Goal: Task Accomplishment & Management: Manage account settings

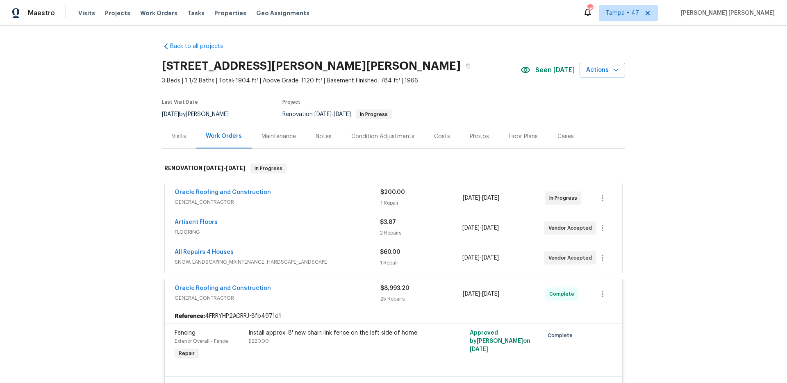
scroll to position [2128, 0]
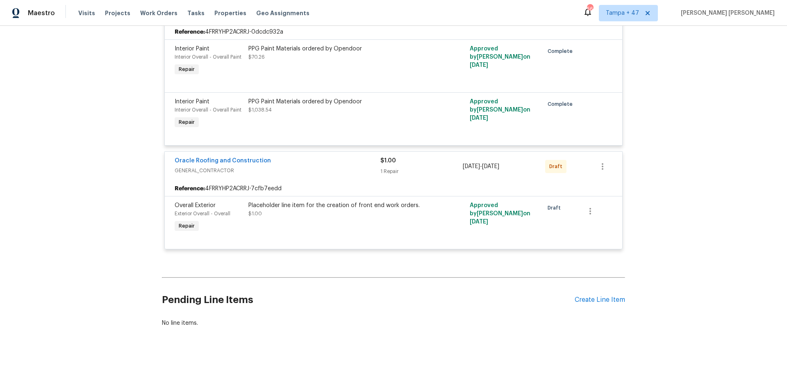
click at [106, 105] on div "Back to all projects 11525 Ivy Green Dr, Bridgeton, MO 63044 3 Beds | 1 1/2 Bat…" at bounding box center [393, 204] width 787 height 357
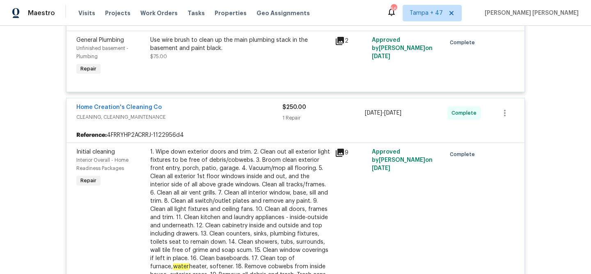
scroll to position [1767, 0]
click at [146, 11] on span "Work Orders" at bounding box center [158, 13] width 37 height 8
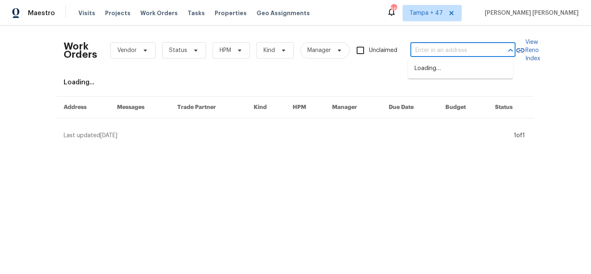
click at [429, 52] on input "text" at bounding box center [451, 50] width 82 height 13
paste input "[STREET_ADDRESS]"
type input "[STREET_ADDRESS]"
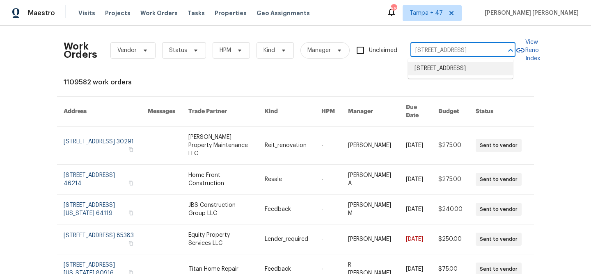
click at [428, 66] on li "[STREET_ADDRESS]" at bounding box center [460, 69] width 105 height 14
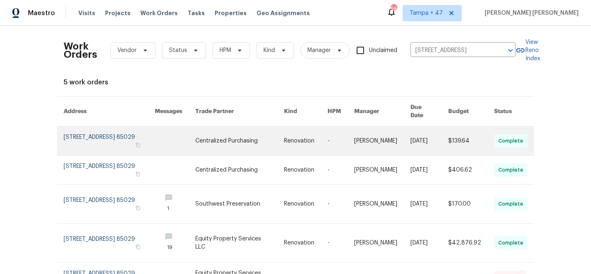
click at [444, 138] on td "$139.64" at bounding box center [464, 141] width 46 height 29
click at [379, 135] on link at bounding box center [382, 141] width 56 height 29
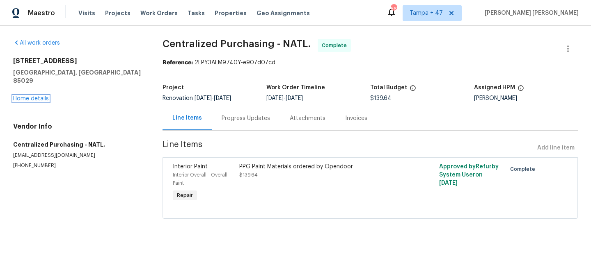
click at [38, 96] on link "Home details" at bounding box center [31, 99] width 36 height 6
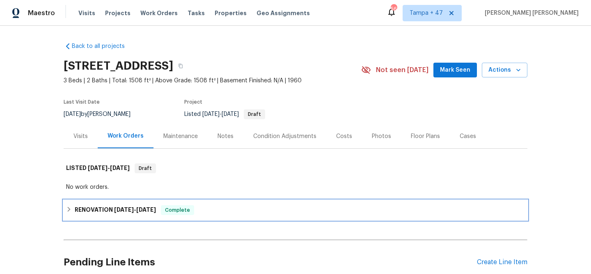
click at [162, 213] on div "RENOVATION [DATE] - [DATE] Complete" at bounding box center [295, 210] width 458 height 10
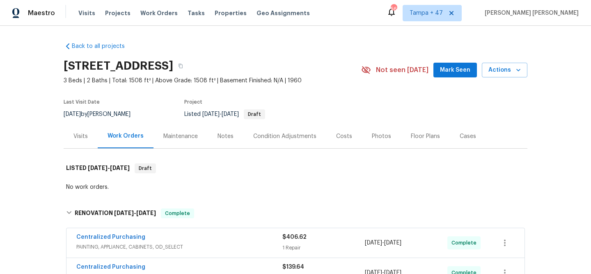
click at [73, 134] on div "Visits" at bounding box center [80, 136] width 14 height 8
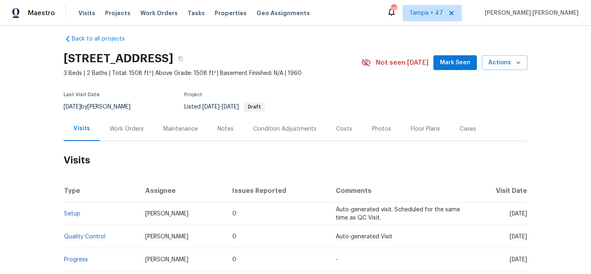
scroll to position [13, 0]
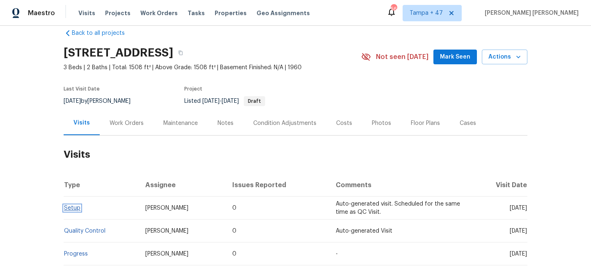
click at [69, 210] on link "Setup" at bounding box center [72, 208] width 16 height 6
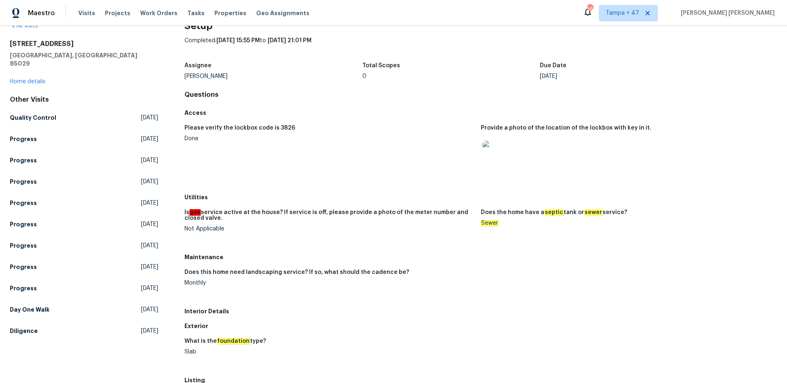
scroll to position [21, 0]
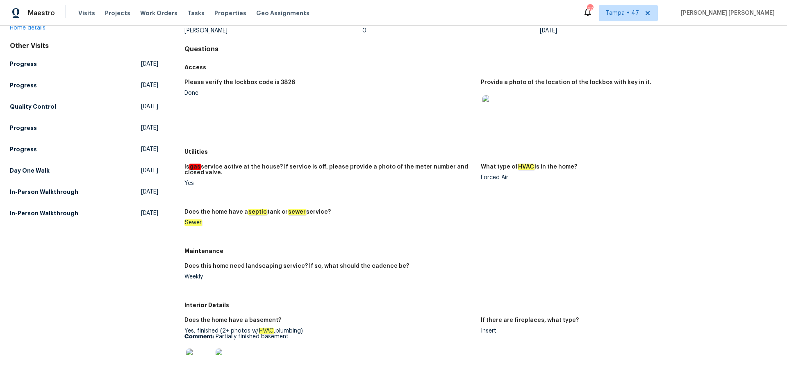
scroll to position [46, 0]
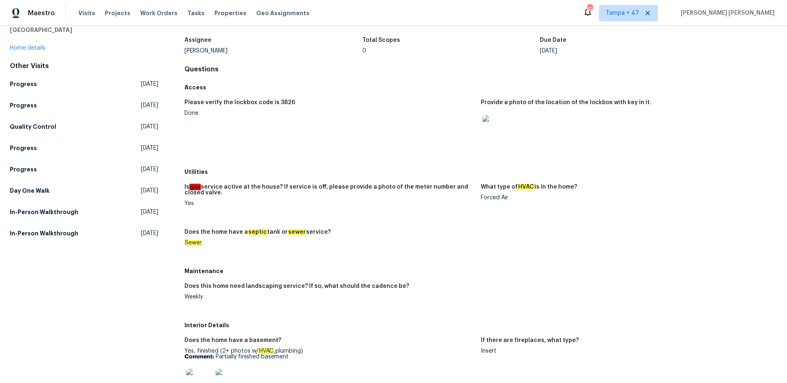
click at [344, 163] on div "Please verify the lockbox code is 3826 Done Provide a photo of the location of …" at bounding box center [481, 130] width 593 height 70
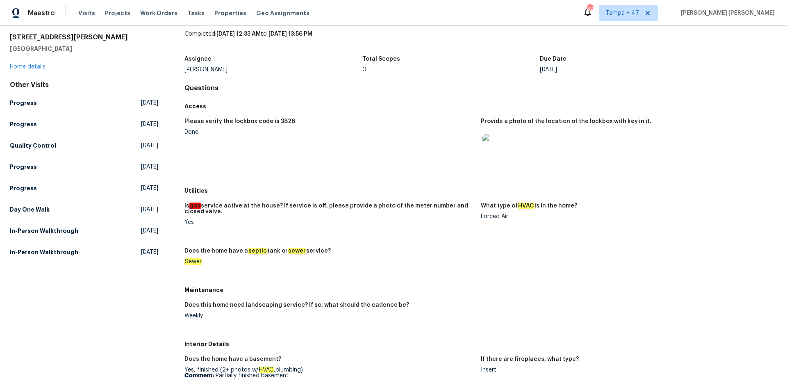
scroll to position [44, 0]
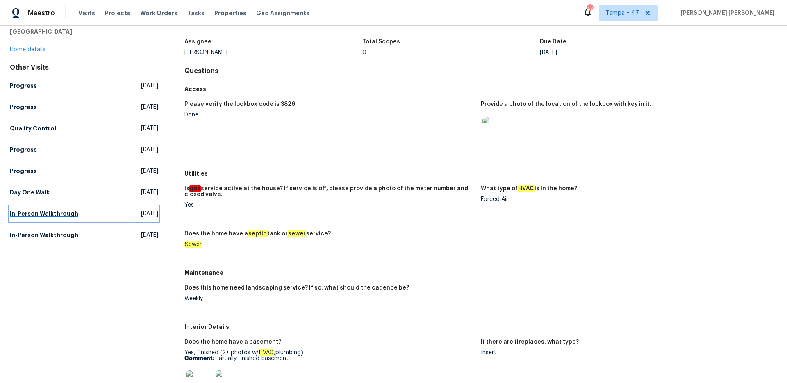
click at [43, 218] on link "In-Person Walkthrough [DATE]" at bounding box center [84, 213] width 148 height 15
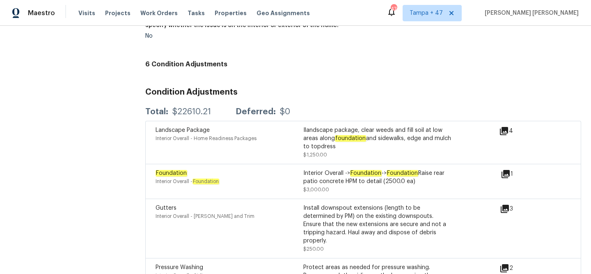
scroll to position [1959, 0]
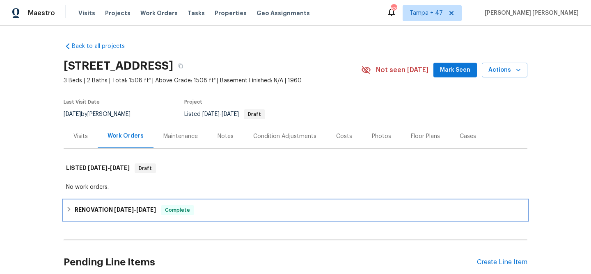
click at [171, 208] on span "Complete" at bounding box center [178, 210] width 32 height 8
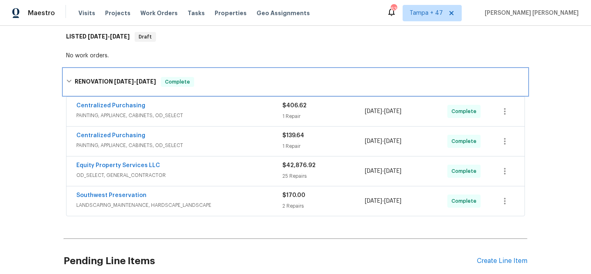
scroll to position [208, 0]
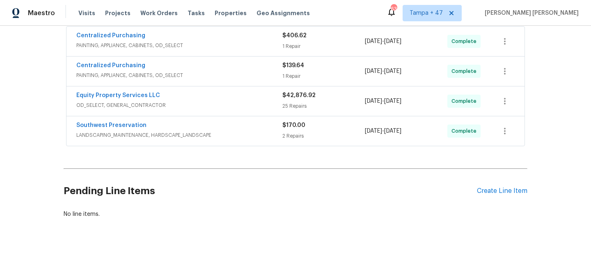
click at [258, 122] on div "Southwest Preservation" at bounding box center [179, 126] width 206 height 10
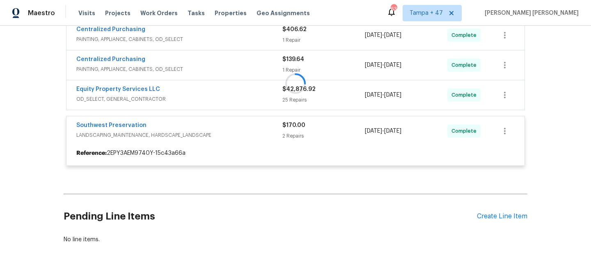
scroll to position [192, 0]
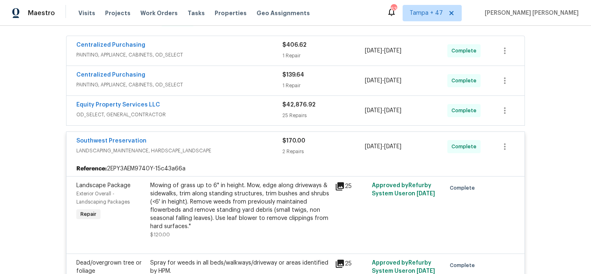
click at [262, 109] on div "Equity Property Services LLC" at bounding box center [179, 106] width 206 height 10
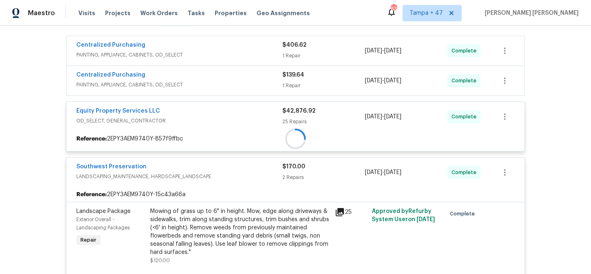
scroll to position [123, 0]
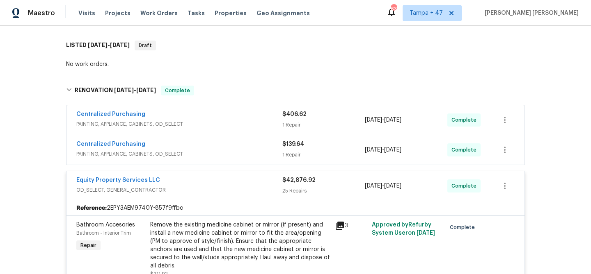
click at [265, 150] on span "PAINTING, APPLIANCE, CABINETS, OD_SELECT" at bounding box center [179, 154] width 206 height 8
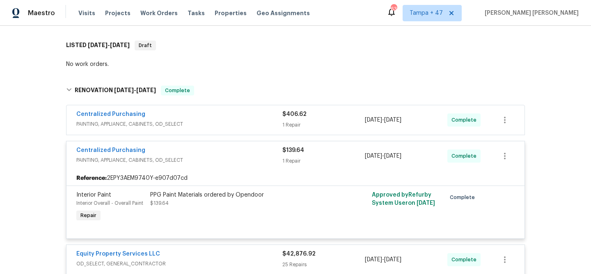
click at [259, 116] on div "Centralized Purchasing" at bounding box center [179, 115] width 206 height 10
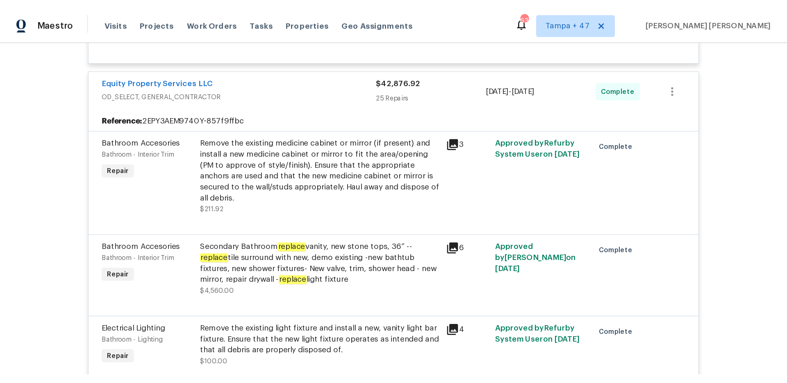
scroll to position [0, 0]
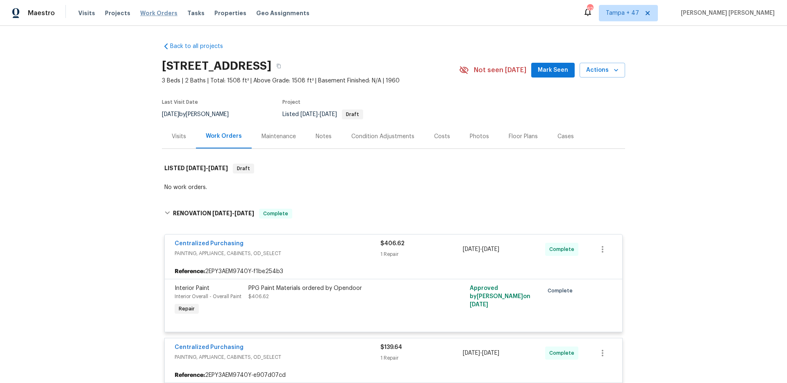
click at [157, 14] on span "Work Orders" at bounding box center [158, 13] width 37 height 8
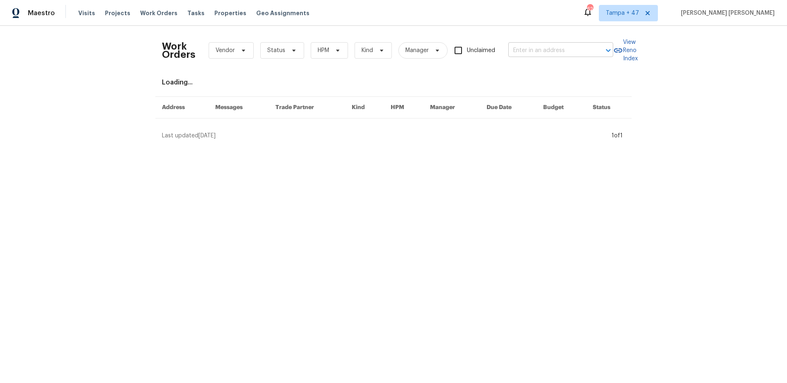
click at [564, 52] on input "text" at bounding box center [550, 50] width 82 height 13
paste input "[STREET_ADDRESS]"
type input "[STREET_ADDRESS]"
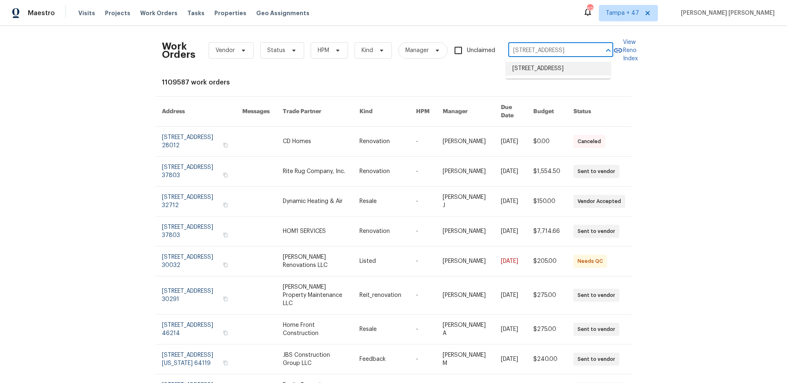
click at [549, 68] on li "[STREET_ADDRESS]" at bounding box center [558, 69] width 105 height 14
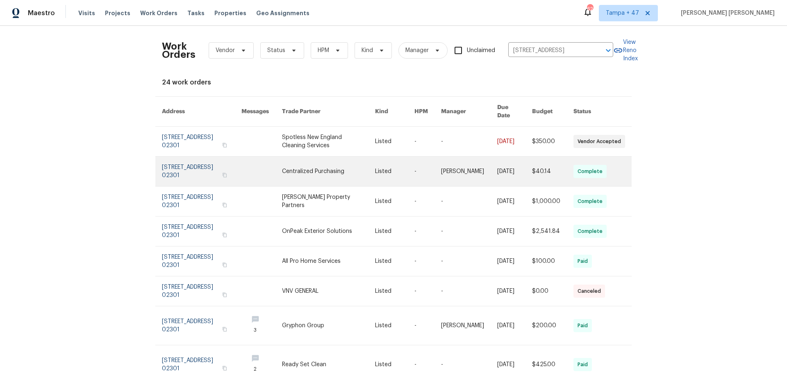
click at [524, 165] on link at bounding box center [514, 172] width 35 height 30
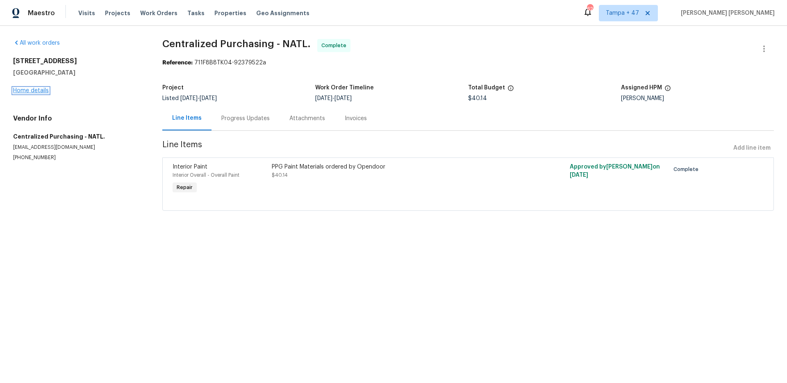
click at [43, 93] on link "Home details" at bounding box center [31, 91] width 36 height 6
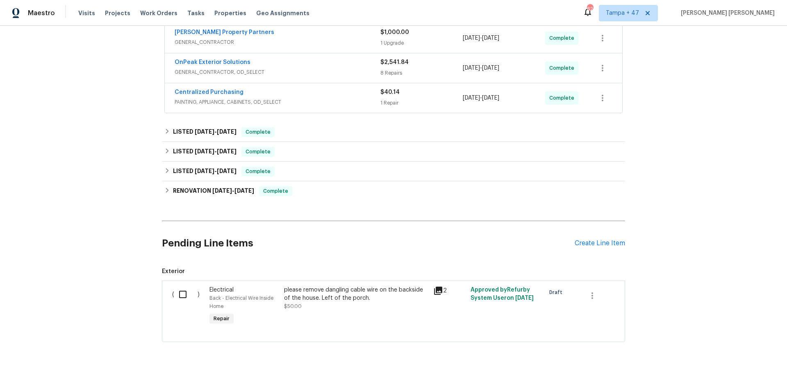
scroll to position [190, 0]
click at [254, 149] on span "Complete" at bounding box center [258, 151] width 32 height 8
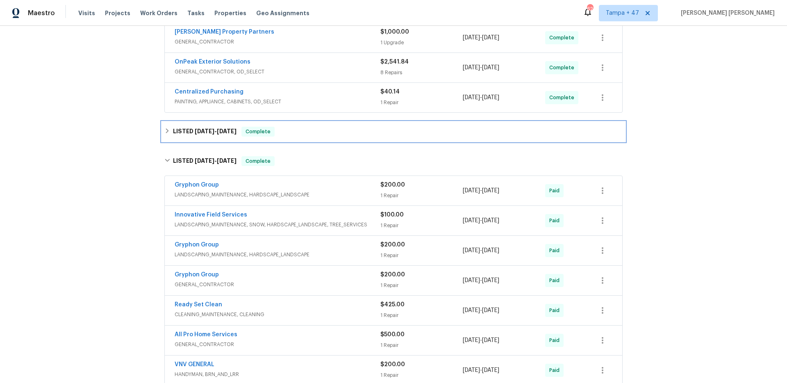
click at [322, 132] on div "LISTED [DATE] - [DATE] Complete" at bounding box center [393, 132] width 458 height 10
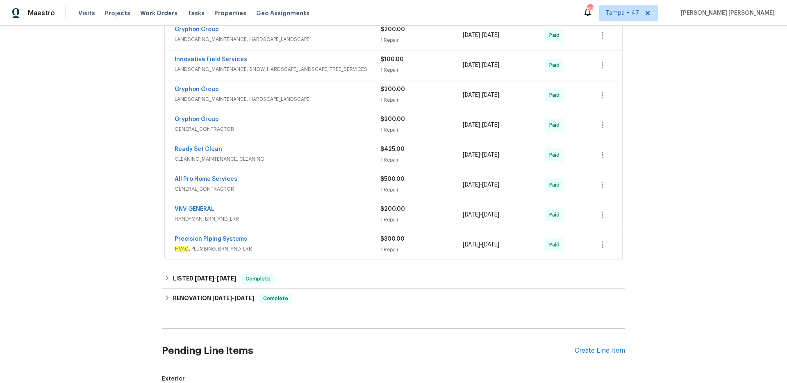
scroll to position [387, 0]
click at [335, 239] on div "Precision Piping Systems" at bounding box center [278, 240] width 206 height 10
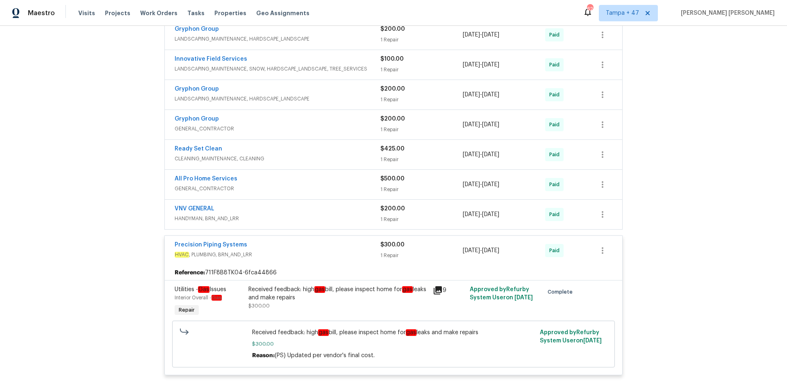
click at [340, 215] on span "HANDYMAN, BRN_AND_LRR" at bounding box center [278, 218] width 206 height 8
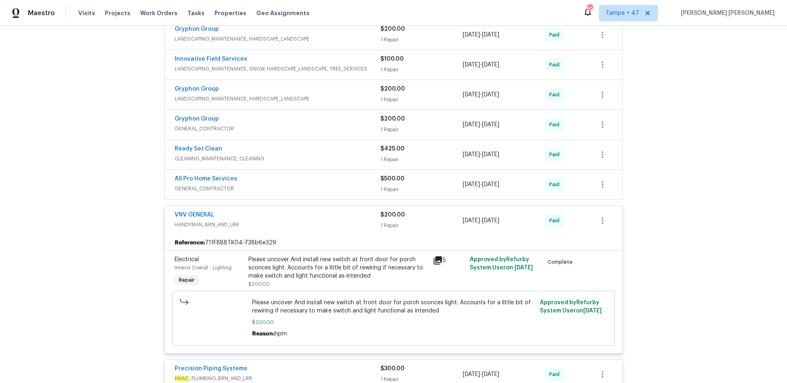
click at [338, 182] on div "All Pro Home Services" at bounding box center [278, 180] width 206 height 10
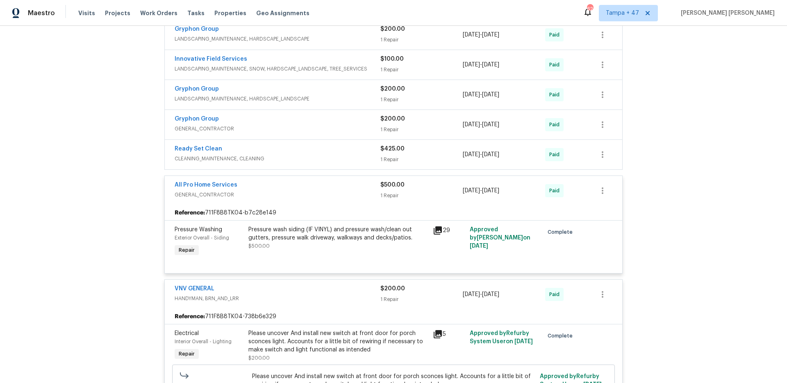
click at [343, 153] on div "Ready Set Clean" at bounding box center [278, 150] width 206 height 10
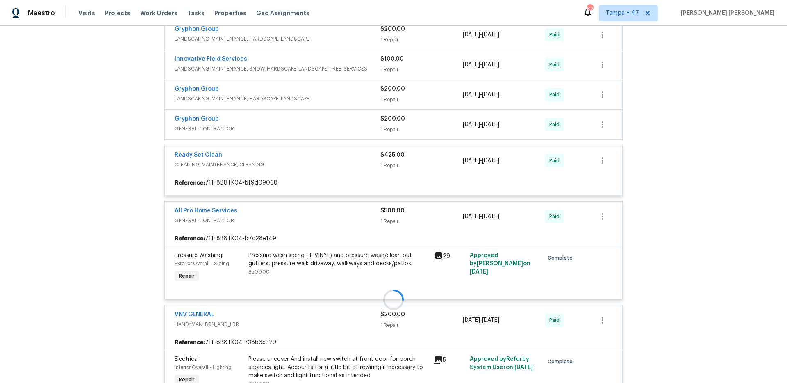
click at [340, 123] on div at bounding box center [393, 299] width 463 height 615
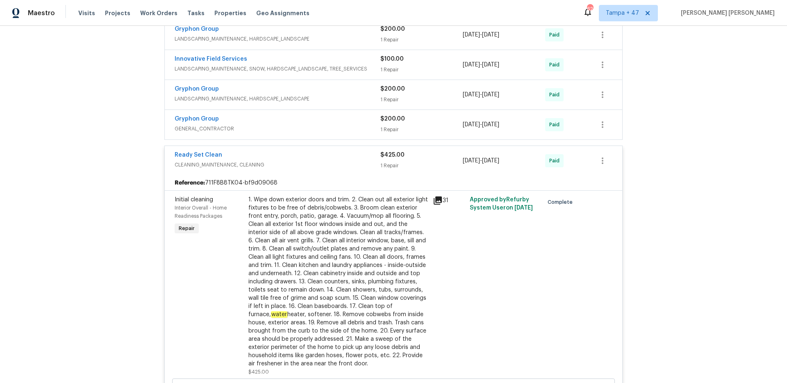
click at [340, 123] on div "Gryphon Group" at bounding box center [278, 120] width 206 height 10
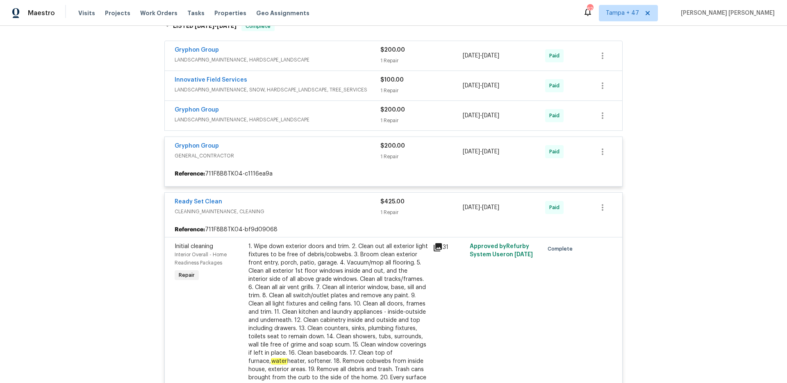
scroll to position [360, 0]
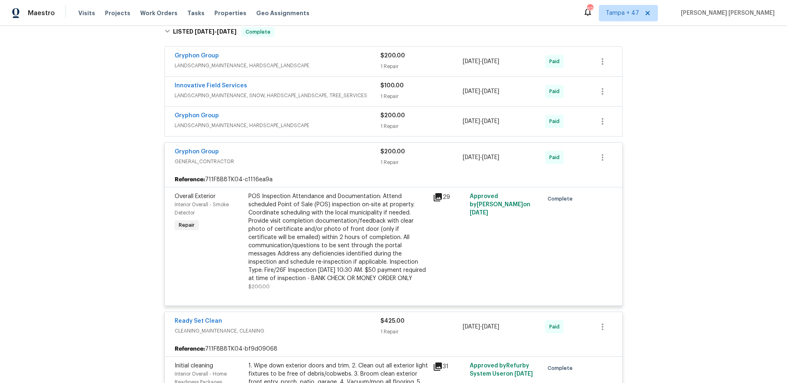
click at [355, 124] on span "LANDSCAPING_MAINTENANCE, HARDSCAPE_LANDSCAPE" at bounding box center [278, 125] width 206 height 8
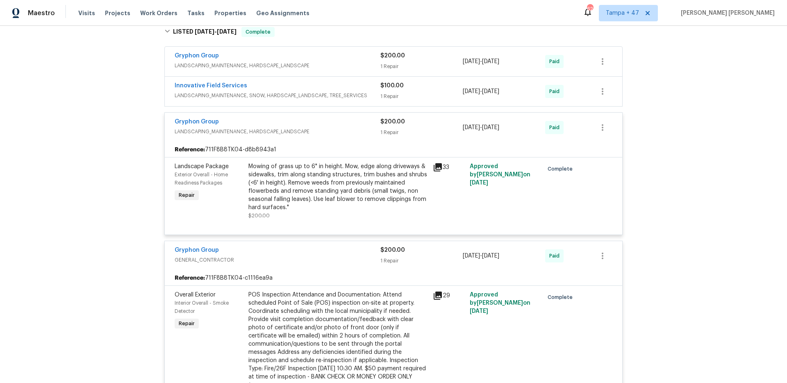
click at [363, 87] on div "Innovative Field Services" at bounding box center [278, 87] width 206 height 10
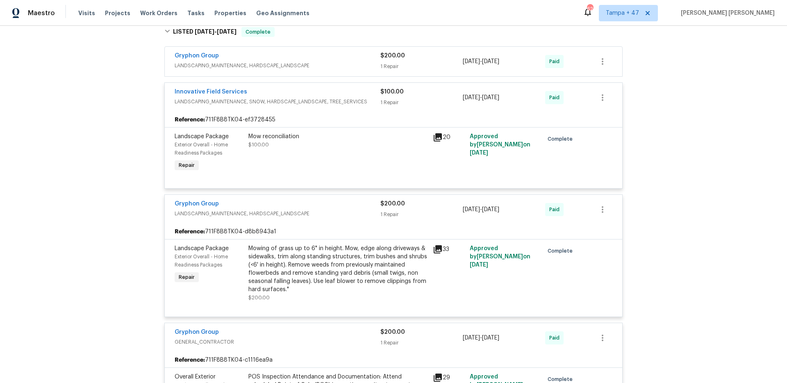
click at [356, 58] on div "Gryphon Group" at bounding box center [278, 57] width 206 height 10
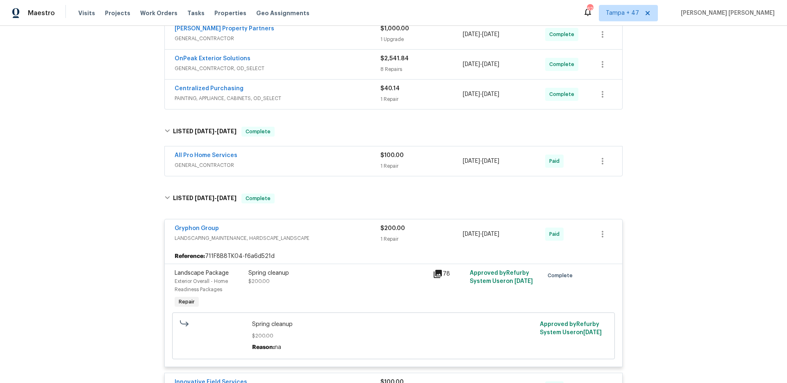
scroll to position [257, 0]
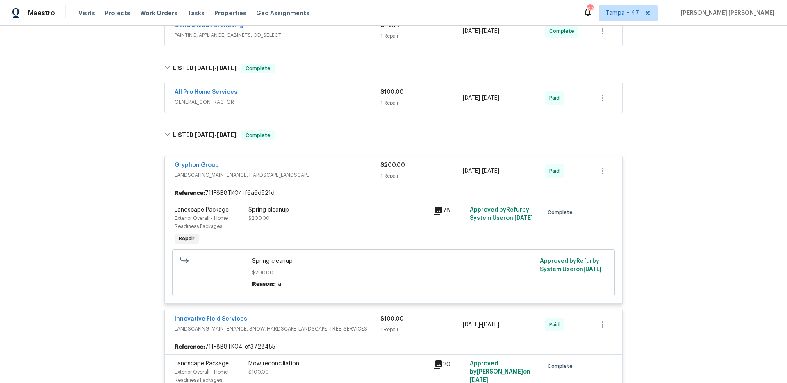
click at [352, 102] on span "GENERAL_CONTRACTOR" at bounding box center [278, 102] width 206 height 8
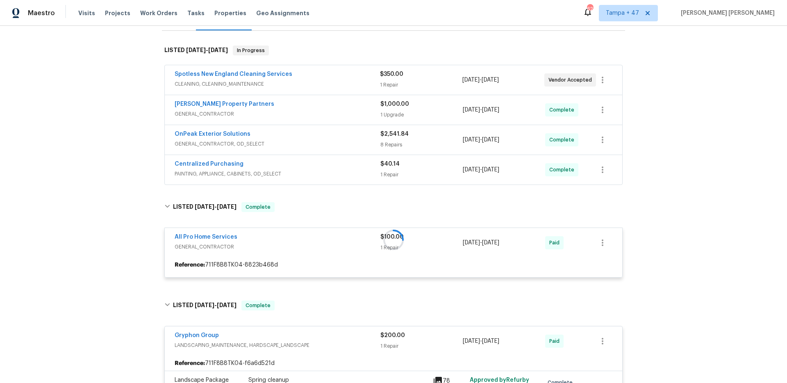
scroll to position [113, 0]
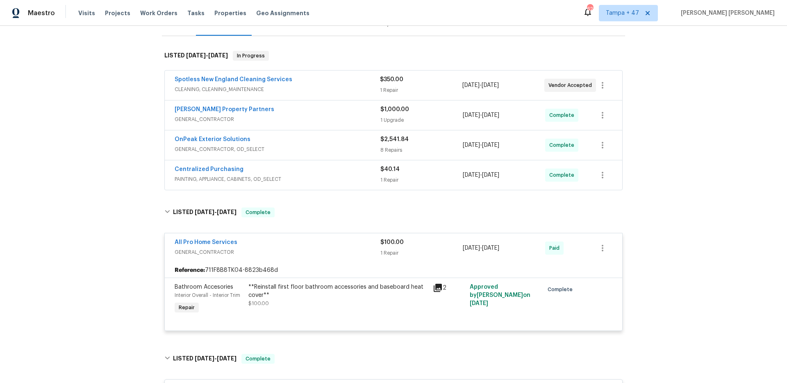
click at [356, 169] on div "Centralized Purchasing" at bounding box center [278, 170] width 206 height 10
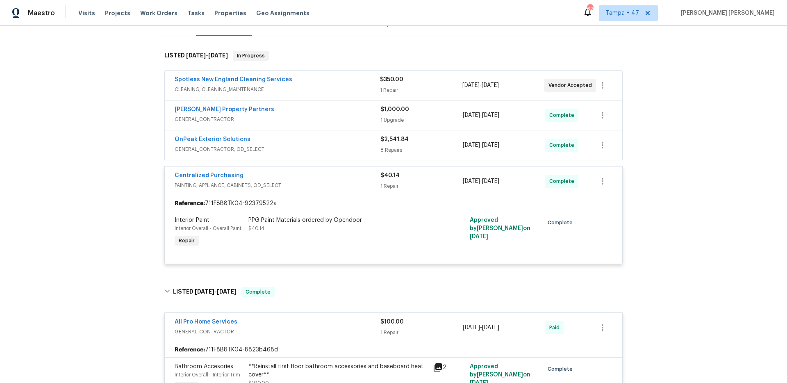
click at [355, 143] on div "OnPeak Exterior Solutions" at bounding box center [278, 140] width 206 height 10
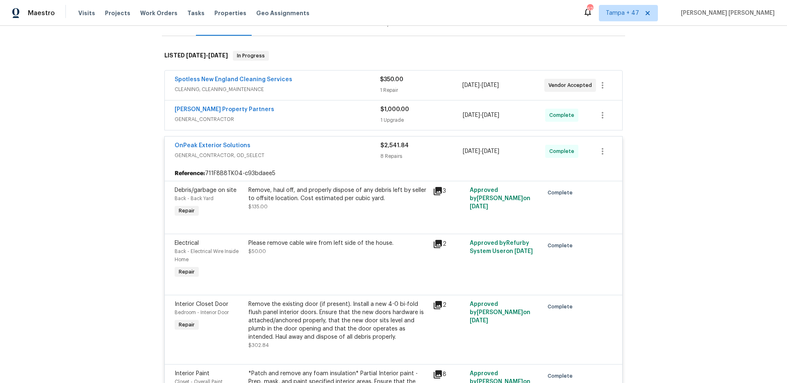
click at [358, 113] on div "[PERSON_NAME] Property Partners" at bounding box center [278, 110] width 206 height 10
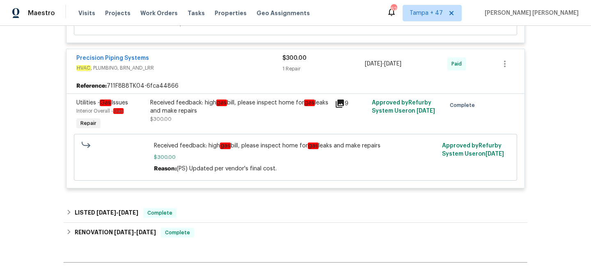
scroll to position [2468, 0]
